Goal: Obtain resource: Download file/media

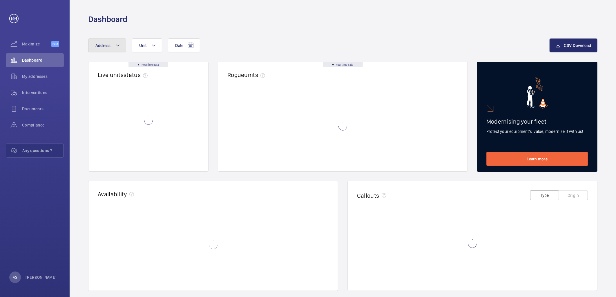
click at [102, 46] on span "Address" at bounding box center [102, 45] width 15 height 5
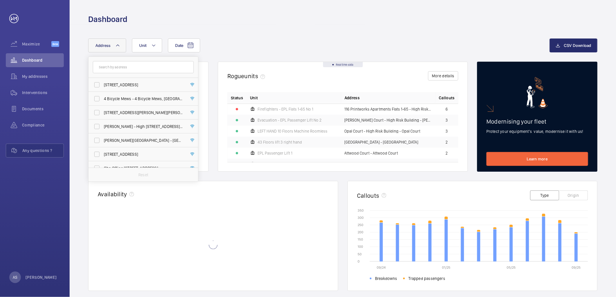
click at [114, 69] on input "text" at bounding box center [143, 67] width 101 height 12
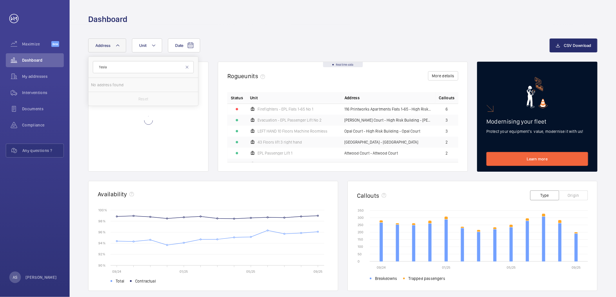
type input "Tesla"
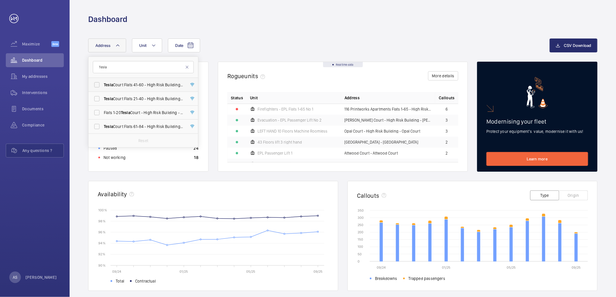
click at [150, 83] on span "Tesla Court Flats [STREET_ADDRESS]" at bounding box center [144, 85] width 80 height 6
click at [103, 83] on input "Tesla Court Flats [STREET_ADDRESS]" at bounding box center [97, 85] width 12 height 12
checkbox input "true"
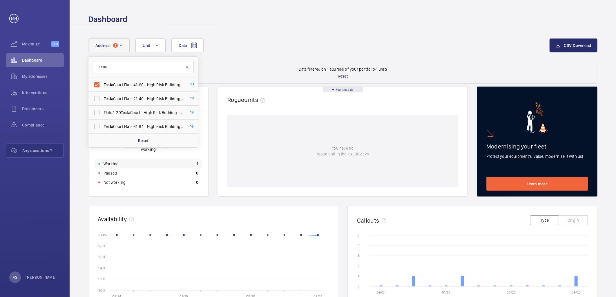
click at [171, 160] on div "Working 1" at bounding box center [148, 163] width 107 height 9
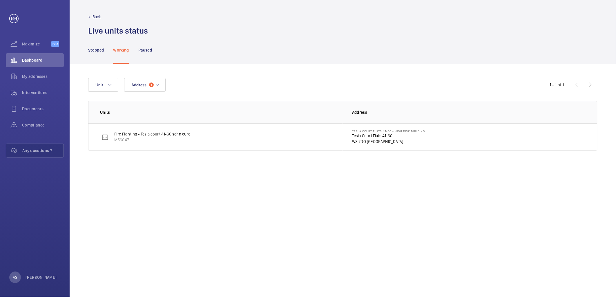
click at [364, 140] on p "W3 7DQ [GEOGRAPHIC_DATA]" at bounding box center [388, 142] width 73 height 6
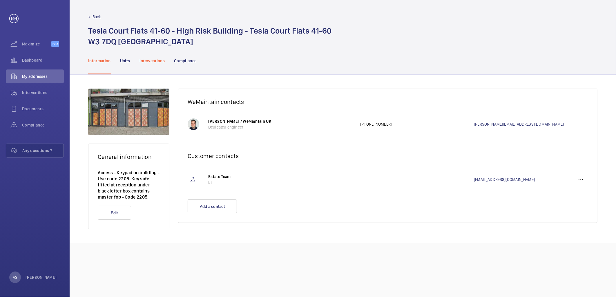
click at [155, 61] on p "Interventions" at bounding box center [152, 61] width 26 height 6
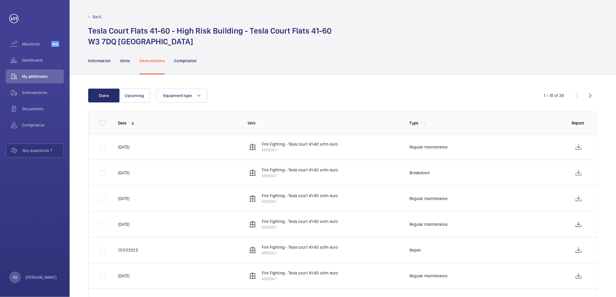
click at [97, 15] on p "Back" at bounding box center [96, 17] width 9 height 6
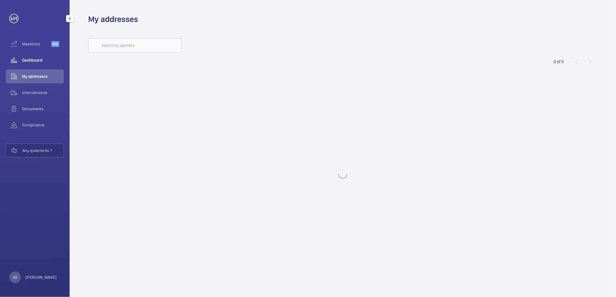
click at [42, 63] on span "Dashboard" at bounding box center [43, 60] width 42 height 6
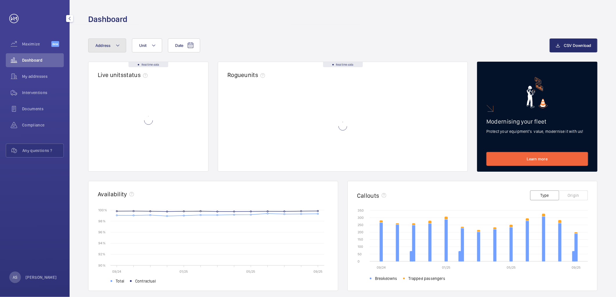
click at [116, 39] on button "Address" at bounding box center [107, 46] width 38 height 14
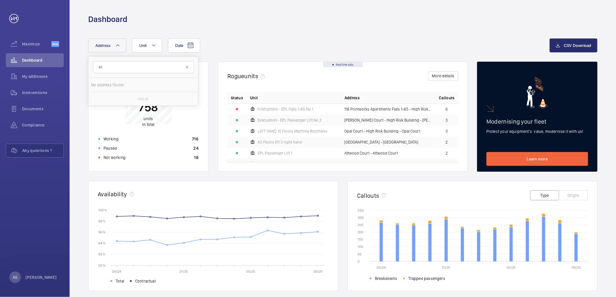
type input "6"
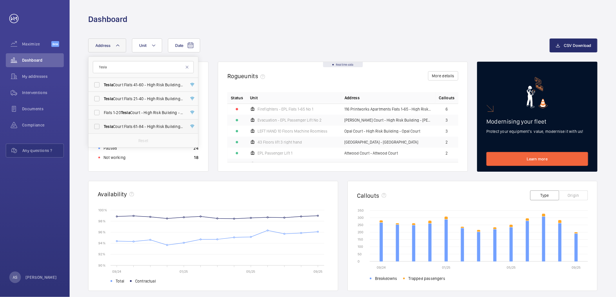
type input "Tesla"
click at [153, 125] on span "Tesla Court Flats [STREET_ADDRESS]" at bounding box center [144, 127] width 80 height 6
drag, startPoint x: 153, startPoint y: 125, endPoint x: 128, endPoint y: 128, distance: 24.8
click at [121, 126] on span "Tesla Court Flats [STREET_ADDRESS]" at bounding box center [144, 127] width 80 height 6
click at [103, 126] on input "Tesla Court Flats [STREET_ADDRESS]" at bounding box center [97, 127] width 12 height 12
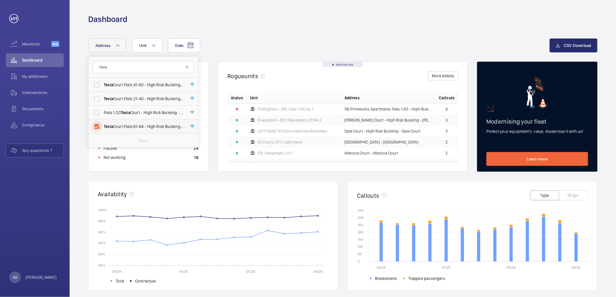
checkbox input "true"
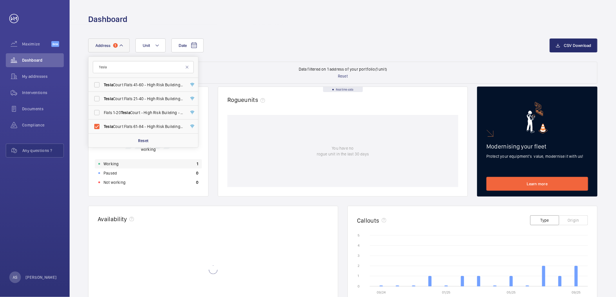
click at [174, 160] on div "Working 1" at bounding box center [148, 163] width 107 height 9
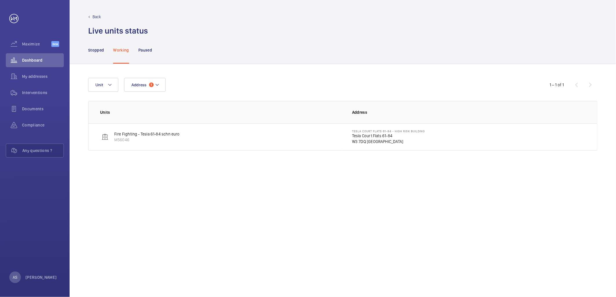
click at [356, 137] on p "Tesla Court Flats 61-84" at bounding box center [388, 136] width 73 height 6
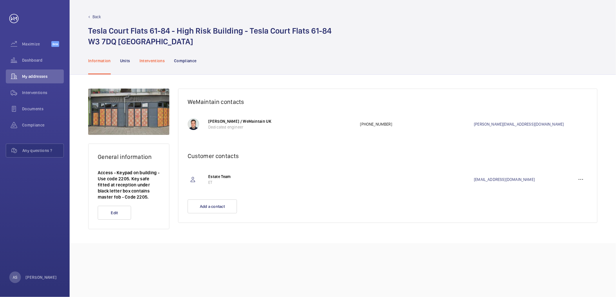
click at [160, 59] on p "Interventions" at bounding box center [152, 61] width 26 height 6
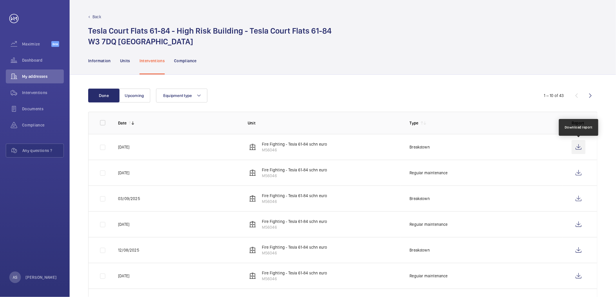
click at [575, 146] on wm-front-icon-button at bounding box center [578, 147] width 14 height 14
click at [43, 63] on div "Dashboard" at bounding box center [35, 60] width 58 height 14
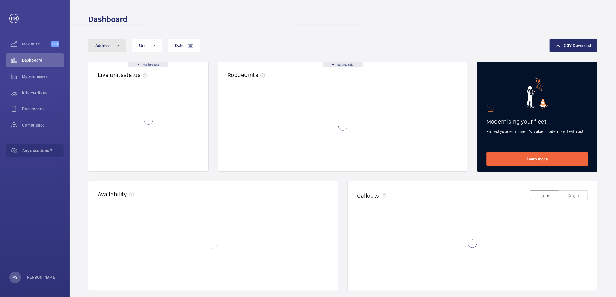
click at [110, 46] on button "Address" at bounding box center [107, 46] width 38 height 14
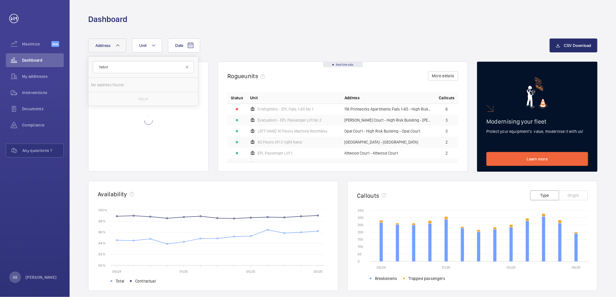
type input "Talbot"
click at [122, 97] on span "Talbot" at bounding box center [119, 99] width 11 height 5
click at [103, 96] on input "[STREET_ADDRESS]" at bounding box center [97, 99] width 12 height 12
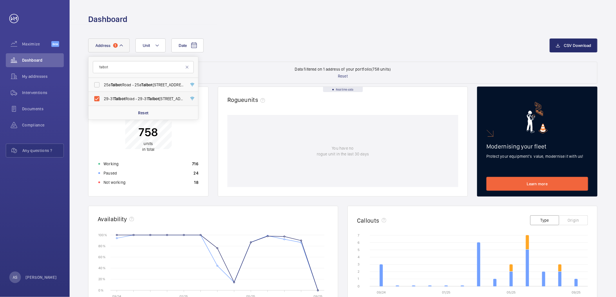
click at [156, 97] on span "Talbot" at bounding box center [153, 99] width 11 height 5
click at [103, 97] on input "[STREET_ADDRESS]" at bounding box center [97, 99] width 12 height 12
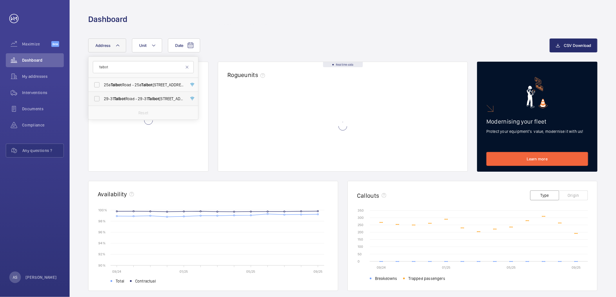
click at [156, 97] on span "Talbot" at bounding box center [153, 99] width 11 height 5
click at [103, 97] on input "[STREET_ADDRESS]" at bounding box center [97, 99] width 12 height 12
checkbox input "true"
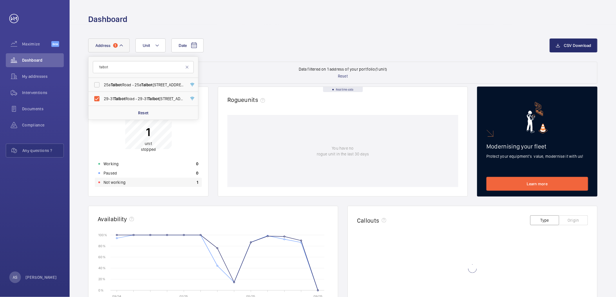
click at [166, 181] on div "Not working 1" at bounding box center [148, 182] width 107 height 9
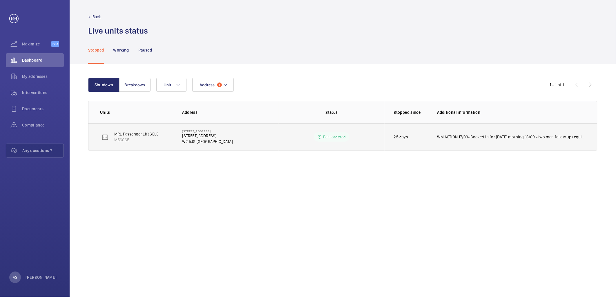
click at [464, 136] on p "WM ACTION 17/09- Booked in for [DATE] morning 16/09 - two man follow up require…" at bounding box center [511, 137] width 148 height 6
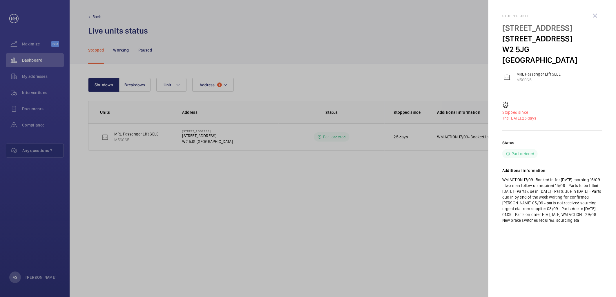
click at [550, 177] on p "WM ACTION 17/09- Booked in for [DATE] morning 16/09 - two man follow up require…" at bounding box center [552, 200] width 100 height 46
copy p "albot Road"
drag, startPoint x: 568, startPoint y: 40, endPoint x: 526, endPoint y: 42, distance: 41.8
click at [526, 42] on p "[STREET_ADDRESS]" at bounding box center [552, 38] width 100 height 11
click at [526, 43] on div "[STREET_ADDRESS]" at bounding box center [552, 44] width 100 height 43
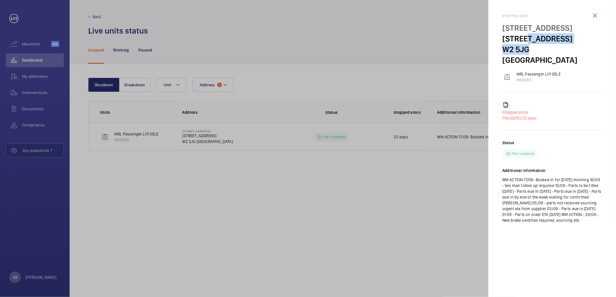
drag, startPoint x: 526, startPoint y: 43, endPoint x: 524, endPoint y: 37, distance: 6.6
click at [524, 37] on p "[STREET_ADDRESS]" at bounding box center [552, 38] width 100 height 11
drag, startPoint x: 524, startPoint y: 37, endPoint x: 511, endPoint y: 39, distance: 13.5
click at [519, 39] on p "[STREET_ADDRESS]" at bounding box center [552, 38] width 100 height 11
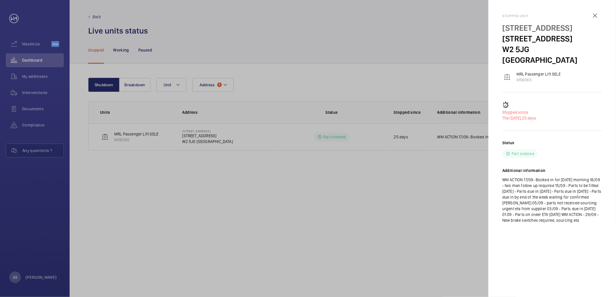
drag, startPoint x: 525, startPoint y: 38, endPoint x: 567, endPoint y: 39, distance: 42.0
click at [567, 39] on p "[STREET_ADDRESS]" at bounding box center [552, 38] width 100 height 11
copy p "[GEOGRAPHIC_DATA]"
click at [25, 57] on div at bounding box center [308, 148] width 616 height 297
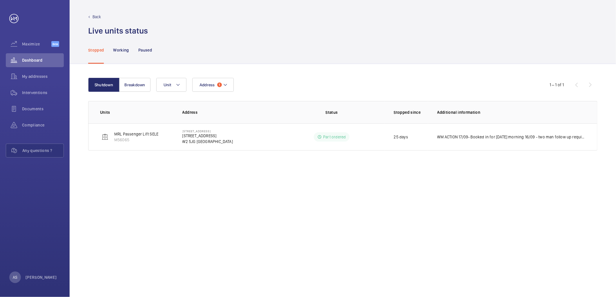
click at [37, 60] on mat-sidenav-container "Maximize Beta Dashboard My addresses Interventions Documents Compliance Any que…" at bounding box center [308, 148] width 616 height 297
click at [38, 57] on span "Dashboard" at bounding box center [43, 60] width 42 height 6
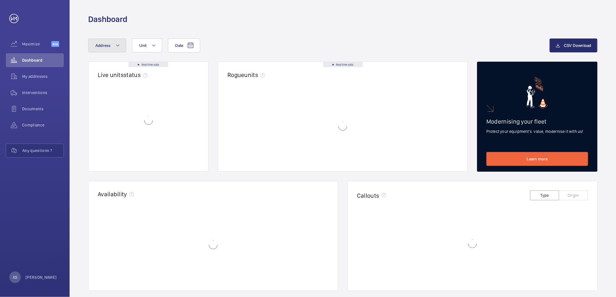
drag, startPoint x: 105, startPoint y: 48, endPoint x: 102, endPoint y: 55, distance: 7.5
click at [105, 48] on button "Address" at bounding box center [107, 46] width 38 height 14
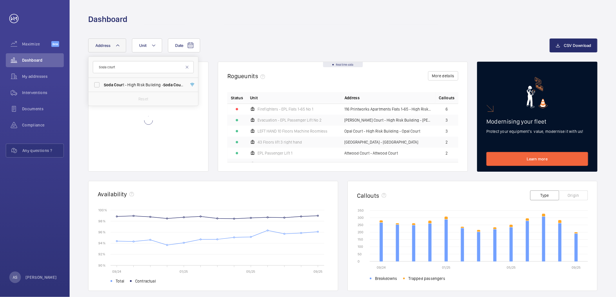
type input "Soda court"
click at [120, 84] on span "Court" at bounding box center [119, 85] width 10 height 5
click at [103, 84] on input "Soda Court - High Risk Building - [GEOGRAPHIC_DATA]" at bounding box center [97, 85] width 12 height 12
checkbox input "true"
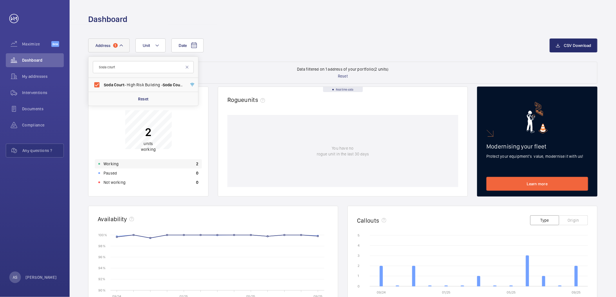
click at [126, 162] on div "Working 2" at bounding box center [148, 163] width 107 height 9
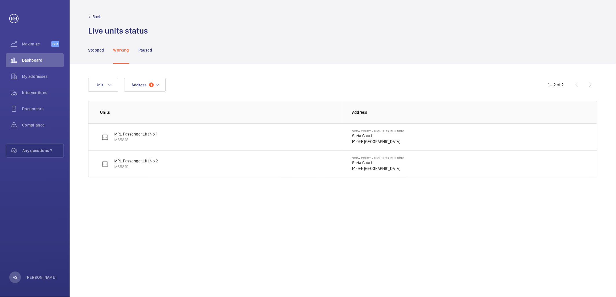
click at [351, 139] on td "Soda Court - High Risk Building [GEOGRAPHIC_DATA]" at bounding box center [470, 136] width 254 height 27
click at [370, 135] on p "Soda Court" at bounding box center [378, 136] width 52 height 6
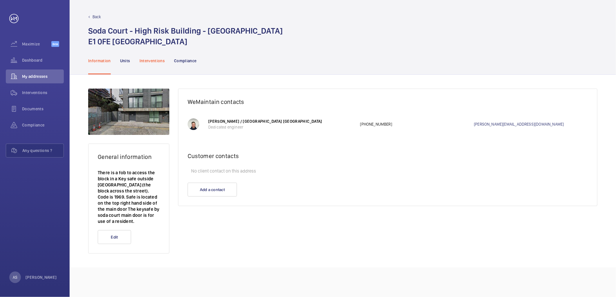
click at [149, 58] on p "Interventions" at bounding box center [152, 61] width 26 height 6
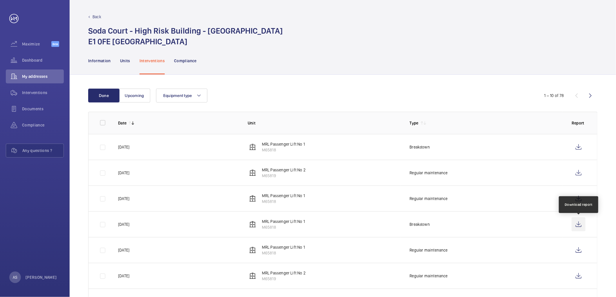
click at [575, 221] on wm-front-icon-button at bounding box center [578, 225] width 14 height 14
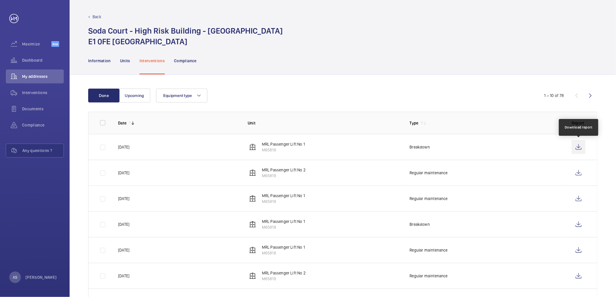
click at [583, 148] on wm-front-icon-button at bounding box center [578, 147] width 14 height 14
click at [421, 226] on p "Breakdown" at bounding box center [419, 225] width 20 height 6
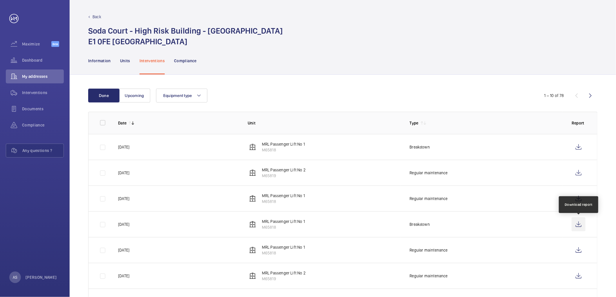
click at [582, 223] on wm-front-icon-button at bounding box center [578, 225] width 14 height 14
